Goal: Information Seeking & Learning: Understand process/instructions

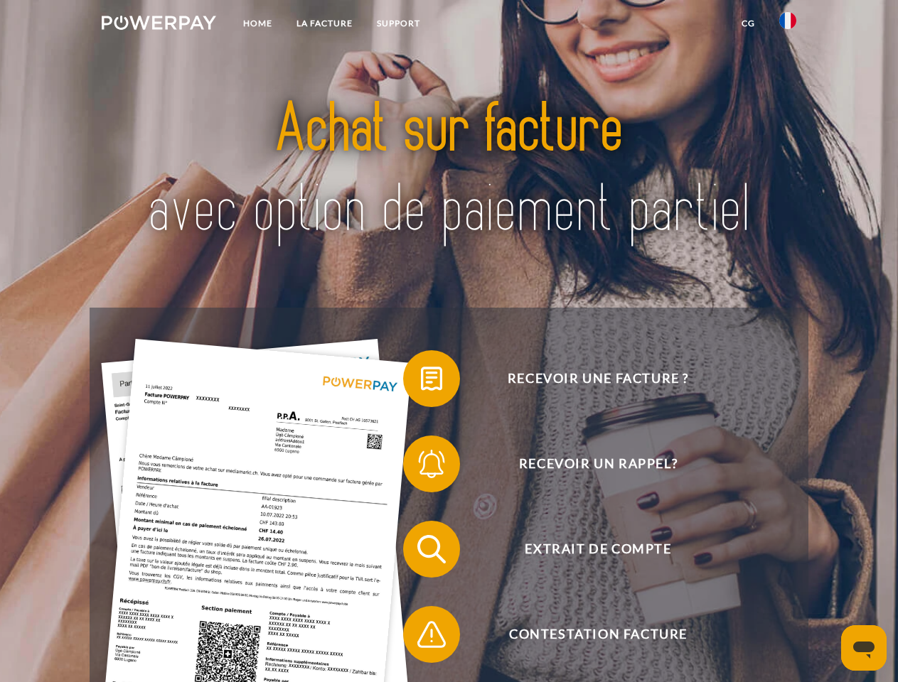
click at [158, 25] on img at bounding box center [159, 23] width 114 height 14
click at [787, 25] on img at bounding box center [787, 20] width 17 height 17
click at [748, 23] on link "CG" at bounding box center [748, 24] width 38 height 26
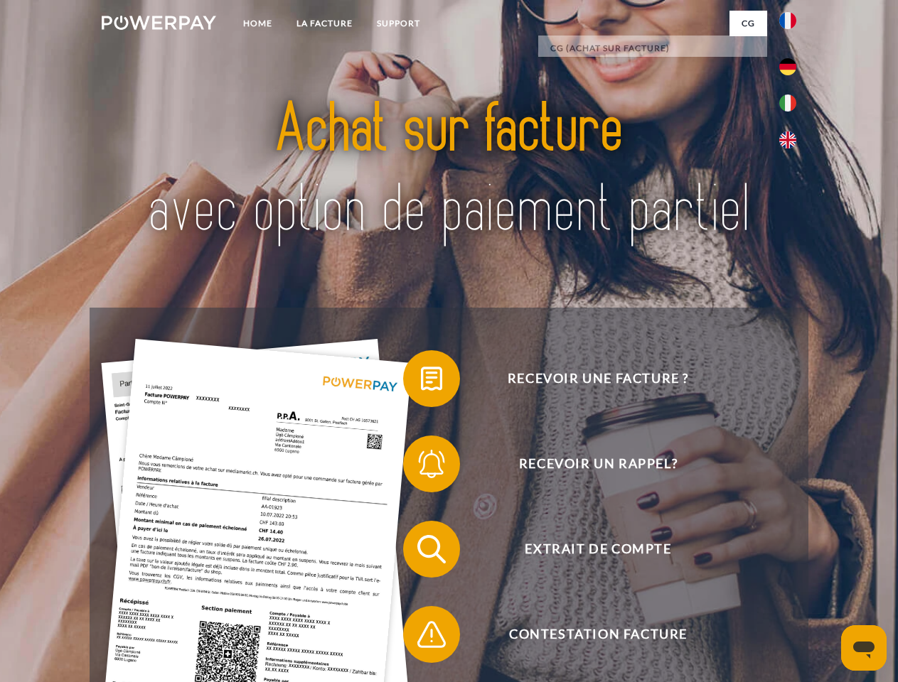
click at [421, 382] on span at bounding box center [410, 378] width 71 height 71
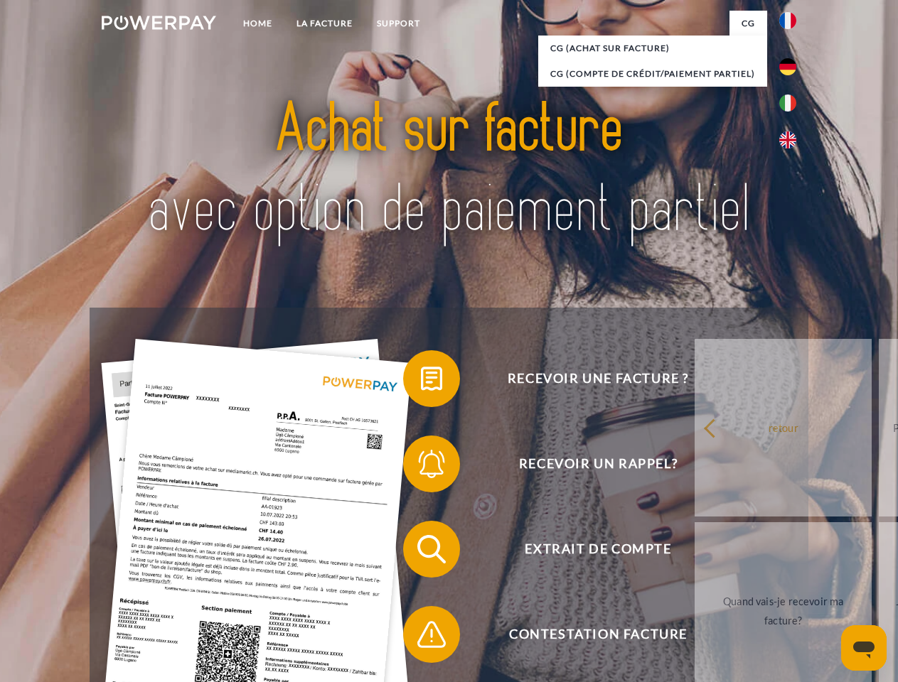
click at [421, 467] on span at bounding box center [410, 464] width 71 height 71
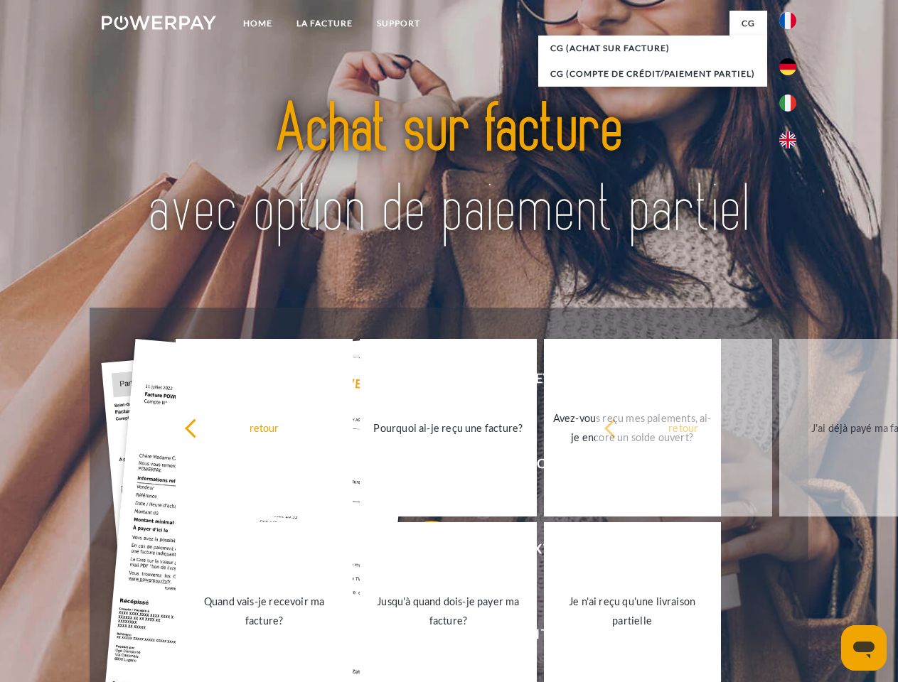
click at [421, 552] on link "Jusqu'à quand dois-je payer ma facture?" at bounding box center [448, 611] width 177 height 178
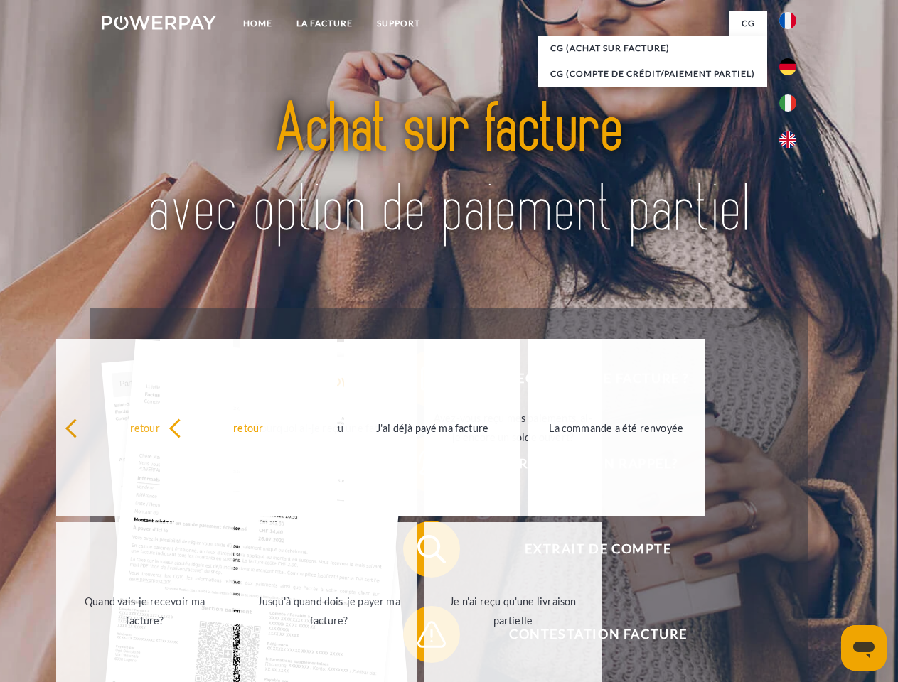
click at [421, 638] on span at bounding box center [410, 634] width 71 height 71
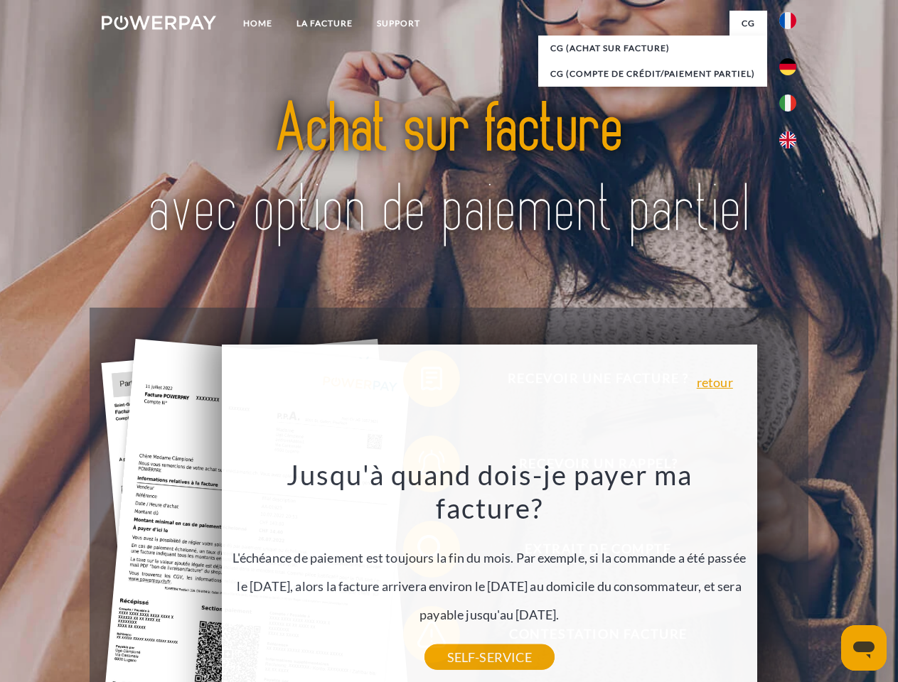
click at [864, 648] on icon "Ouvrir la fenêtre de messagerie" at bounding box center [863, 650] width 21 height 17
